Goal: Check status: Check status

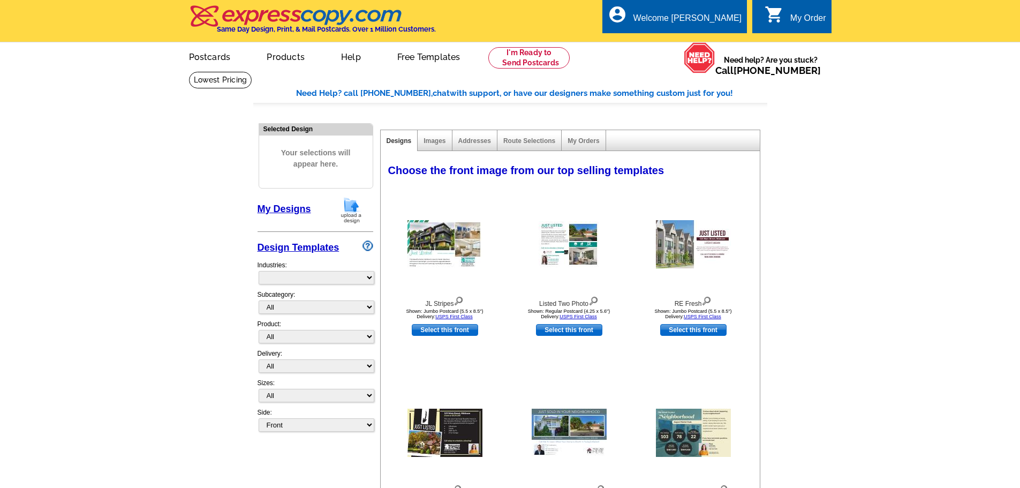
select select "785"
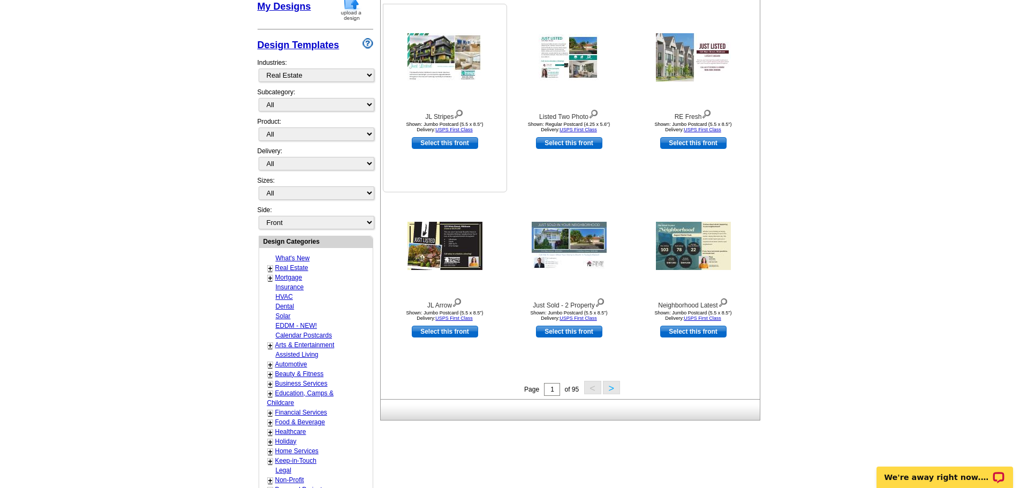
scroll to position [214, 0]
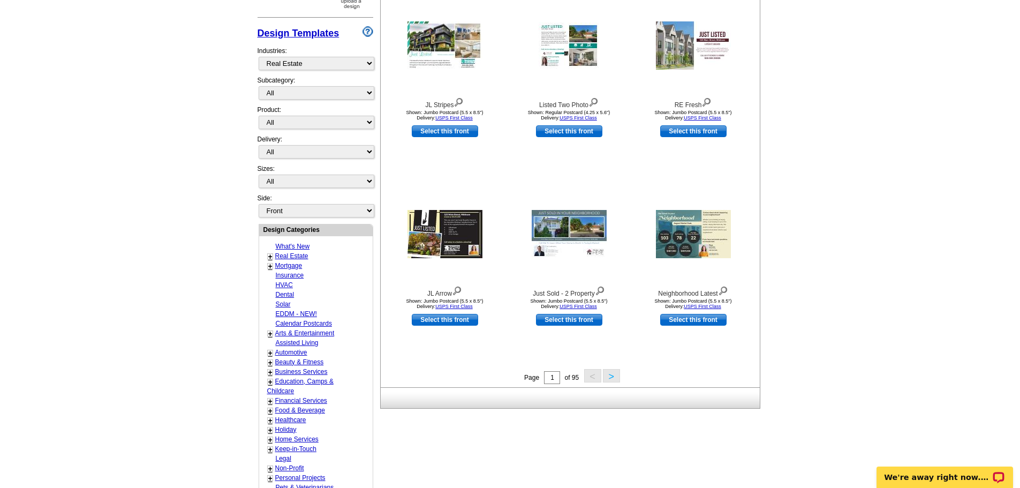
click at [269, 257] on link "+" at bounding box center [270, 256] width 4 height 9
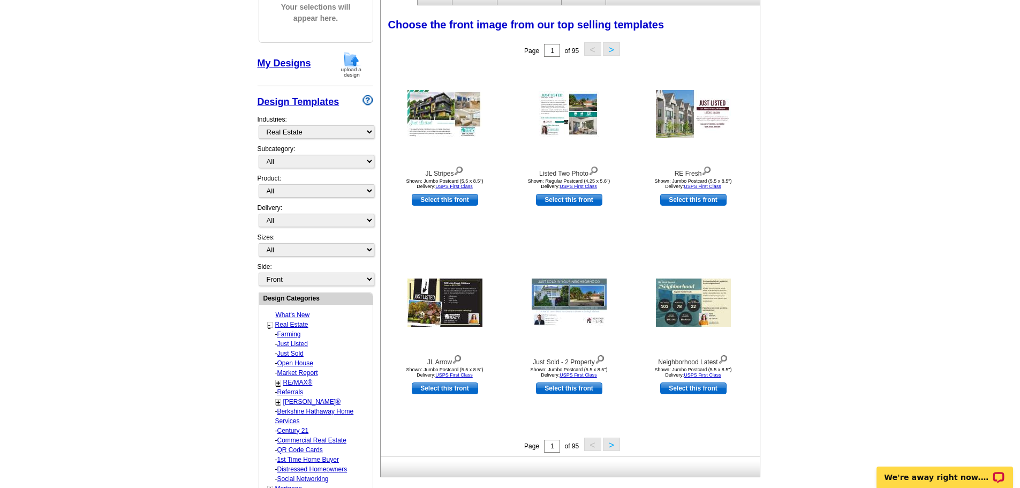
scroll to position [0, 0]
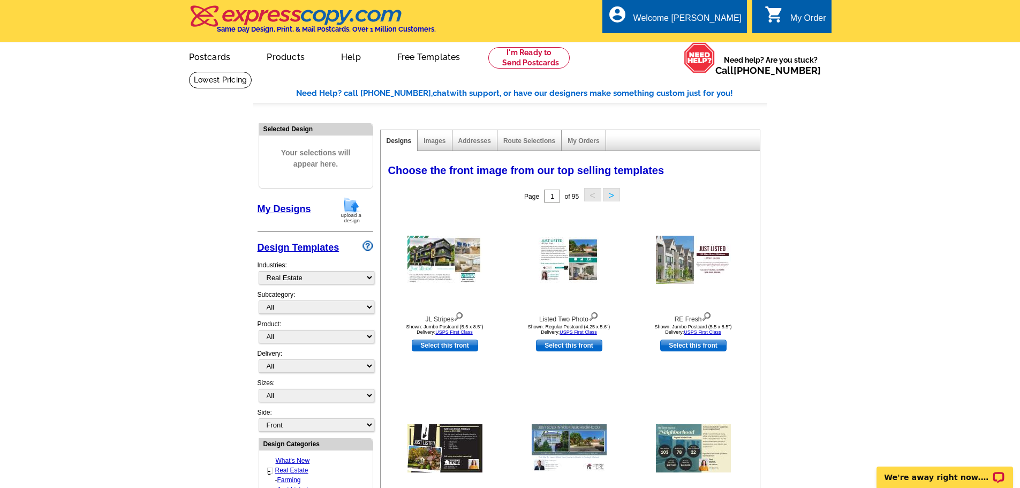
click at [807, 20] on div "My Order" at bounding box center [808, 20] width 36 height 15
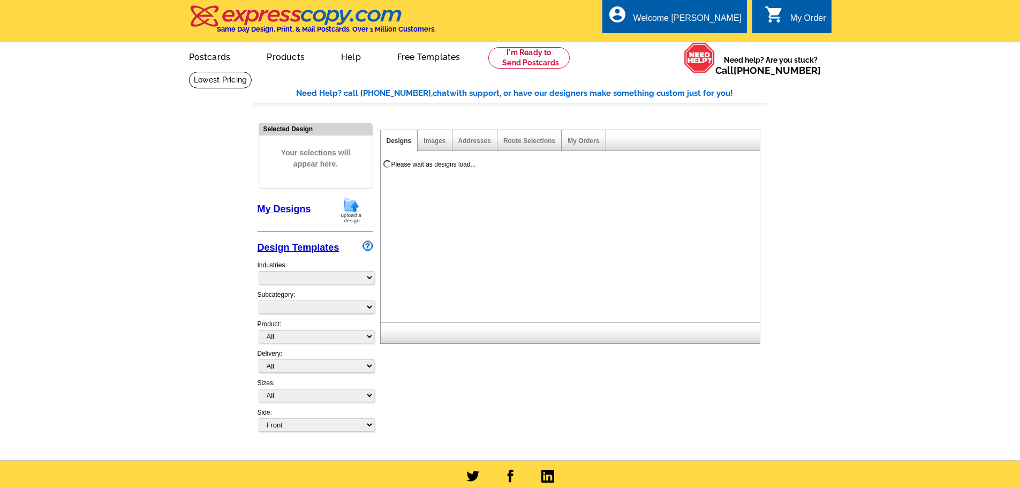
select select
select select "785"
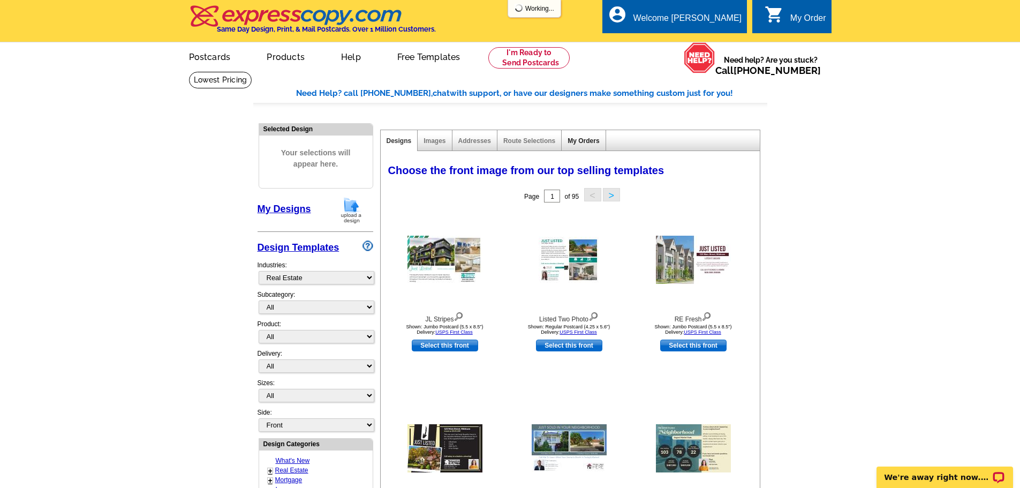
click at [574, 140] on link "My Orders" at bounding box center [583, 140] width 32 height 7
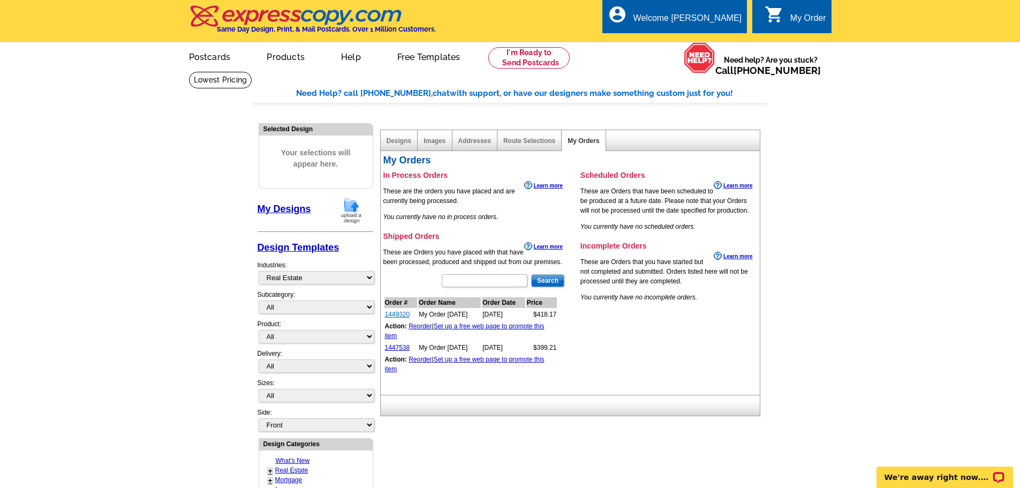
click at [394, 315] on link "1449320" at bounding box center [397, 313] width 25 height 7
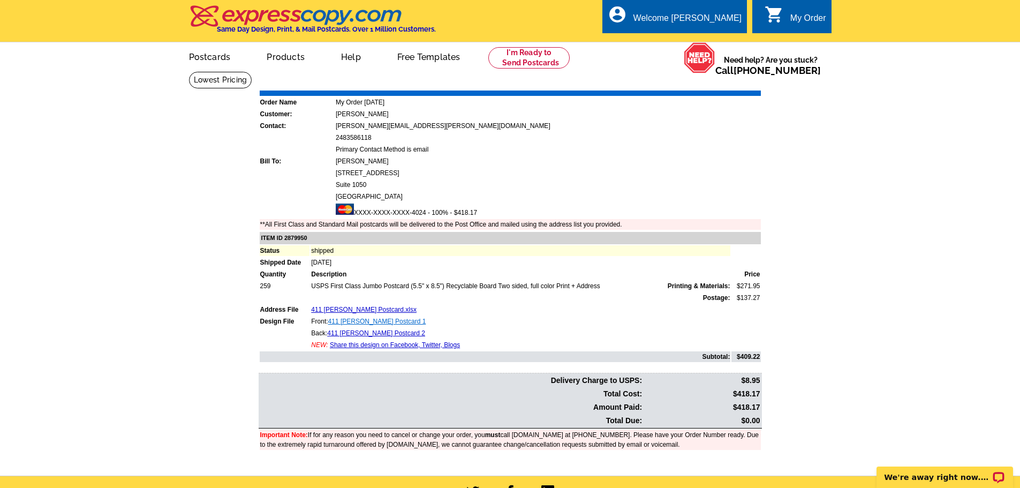
click at [358, 323] on link "411 [PERSON_NAME] Postcard 1" at bounding box center [377, 320] width 98 height 7
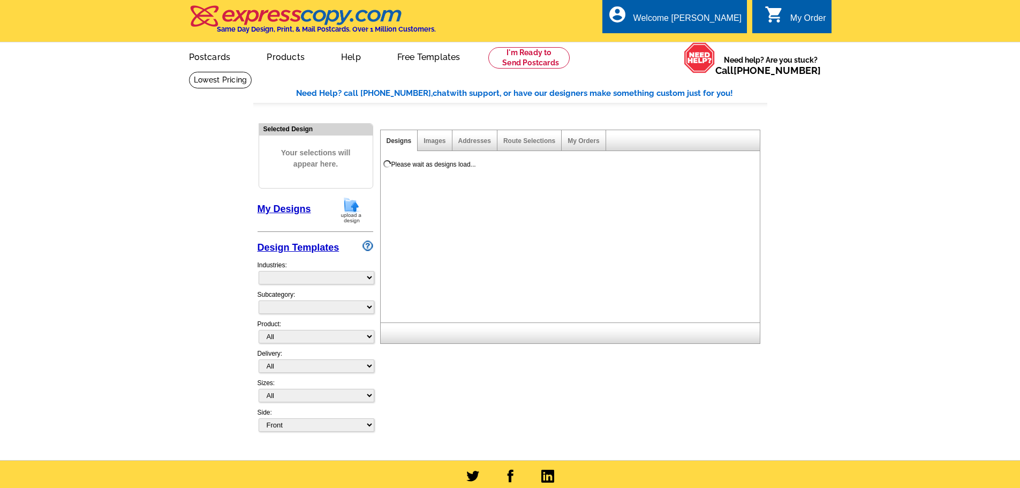
select select
select select "785"
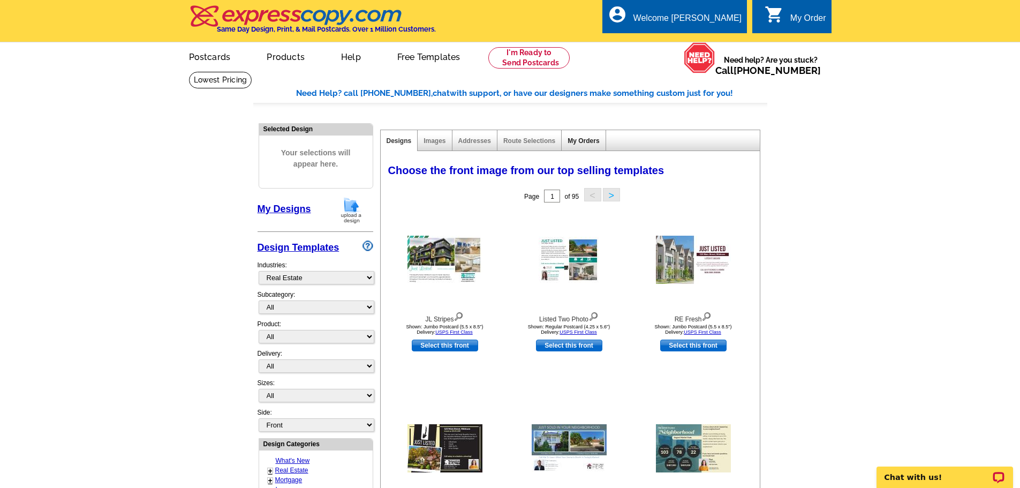
click at [587, 140] on link "My Orders" at bounding box center [583, 140] width 32 height 7
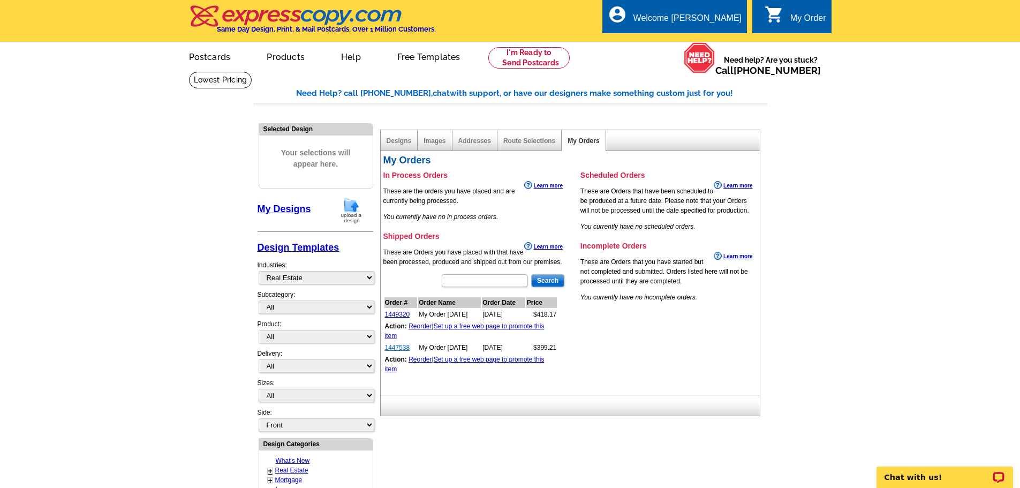
click at [398, 350] on link "1447538" at bounding box center [397, 347] width 25 height 7
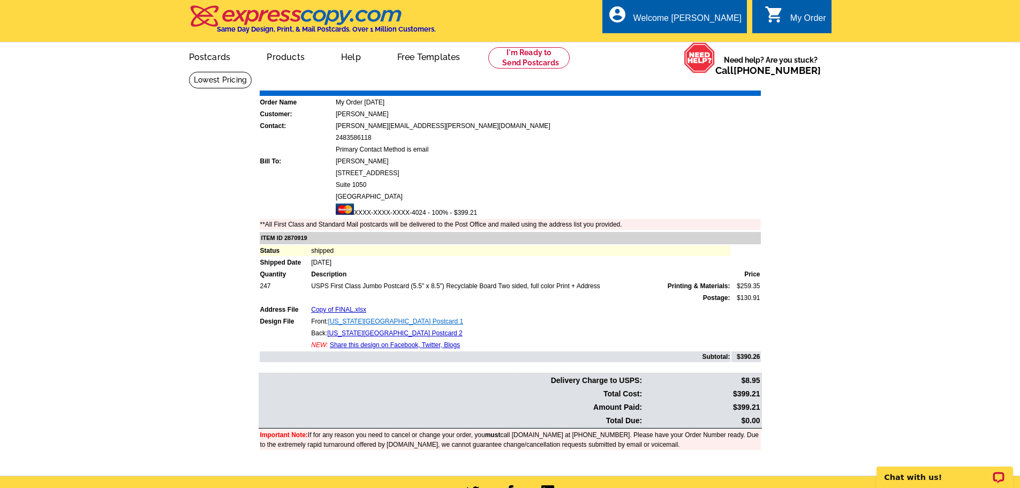
click at [363, 323] on link "[US_STATE][GEOGRAPHIC_DATA] Postcard 1" at bounding box center [395, 320] width 135 height 7
